Goal: Find specific page/section: Find specific page/section

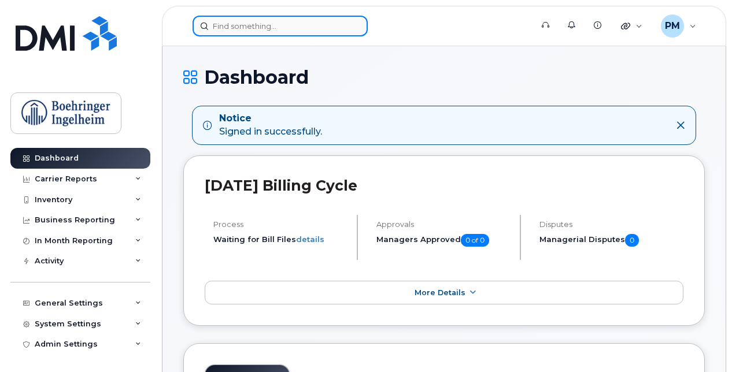
drag, startPoint x: 0, startPoint y: 0, endPoint x: 283, endPoint y: 27, distance: 284.7
click at [283, 27] on input at bounding box center [280, 26] width 175 height 21
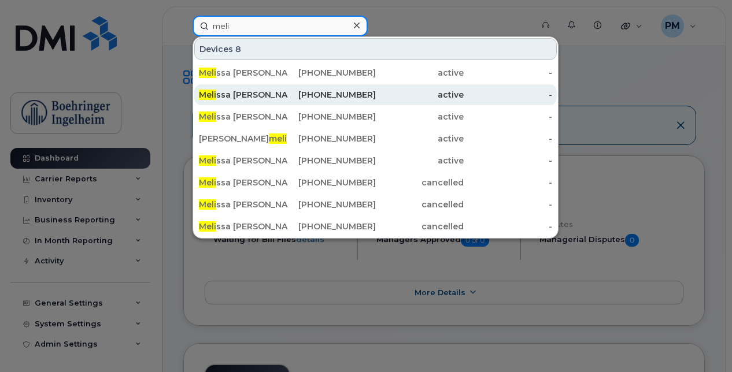
type input "meli"
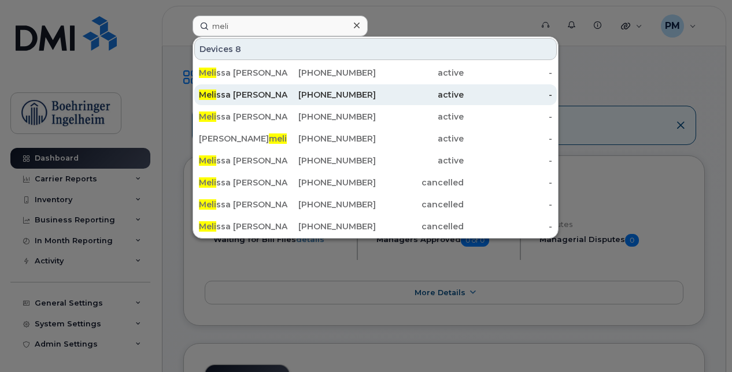
click at [277, 94] on div "Meli ssa Kim" at bounding box center [243, 95] width 88 height 12
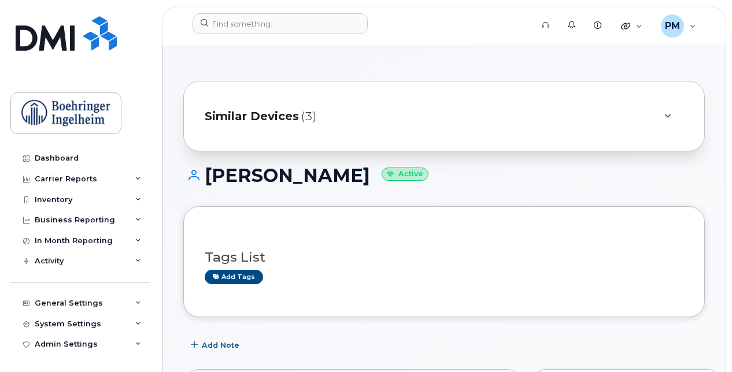
click at [344, 123] on div "Similar Devices (3)" at bounding box center [428, 116] width 446 height 28
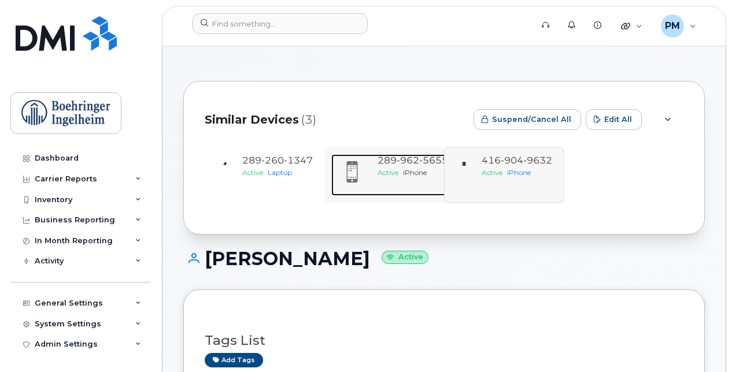
click at [379, 180] on div "289 962 5655 Active iPhone" at bounding box center [413, 175] width 80 height 42
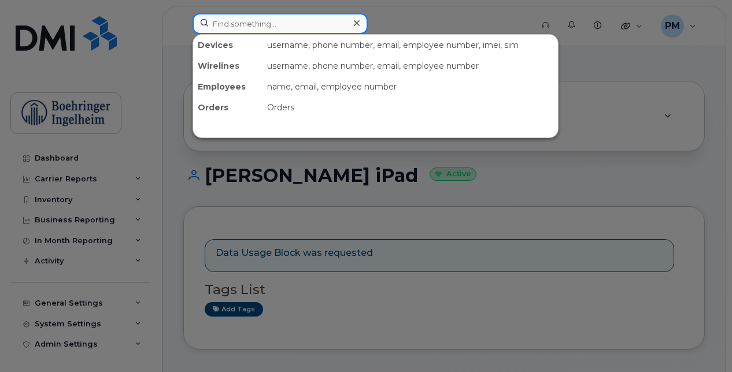
click at [297, 29] on input at bounding box center [280, 23] width 175 height 21
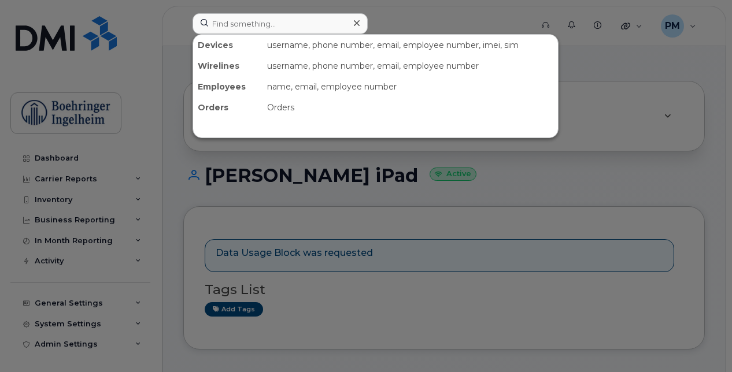
click at [465, 171] on div at bounding box center [366, 186] width 732 height 372
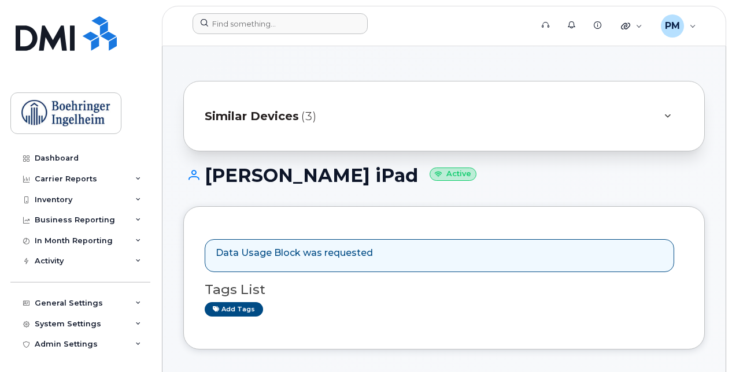
click at [437, 130] on div "Similar Devices (3)" at bounding box center [428, 116] width 446 height 28
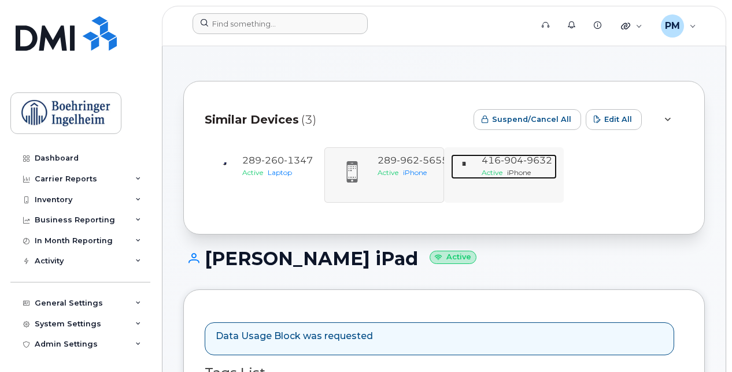
click at [529, 166] on div "416 904 9632" at bounding box center [517, 160] width 71 height 13
